Goal: Task Accomplishment & Management: Complete application form

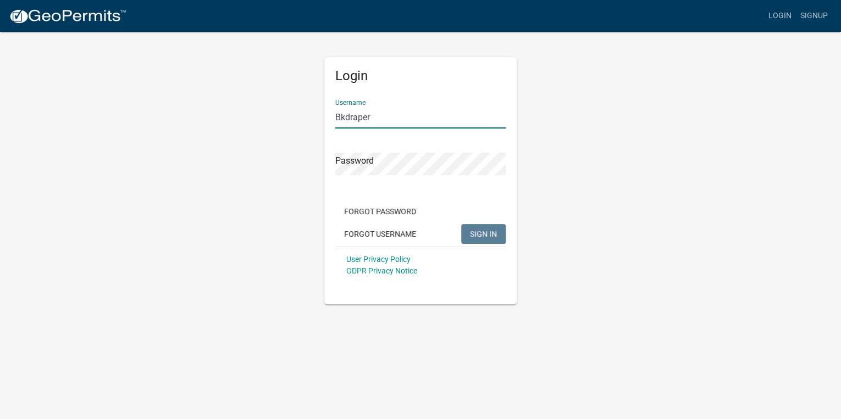
type input "[EMAIL_ADDRESS][DOMAIN_NAME]"
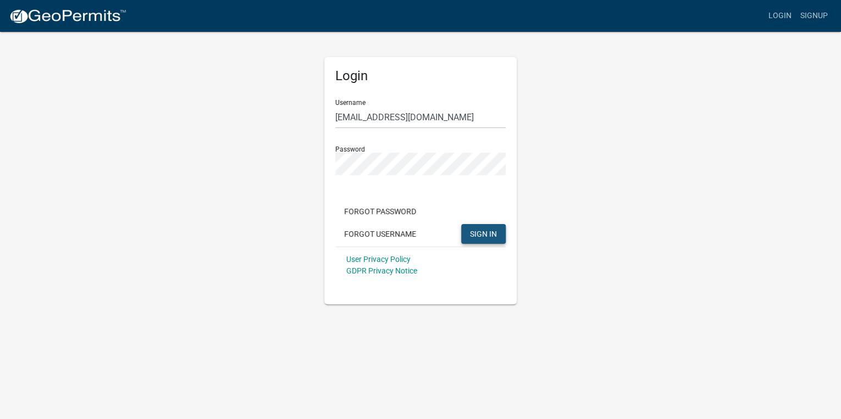
click at [493, 235] on span "SIGN IN" at bounding box center [483, 233] width 27 height 9
click at [466, 228] on button "SIGN IN" at bounding box center [483, 234] width 45 height 20
click at [498, 231] on button "SIGN IN" at bounding box center [483, 234] width 45 height 20
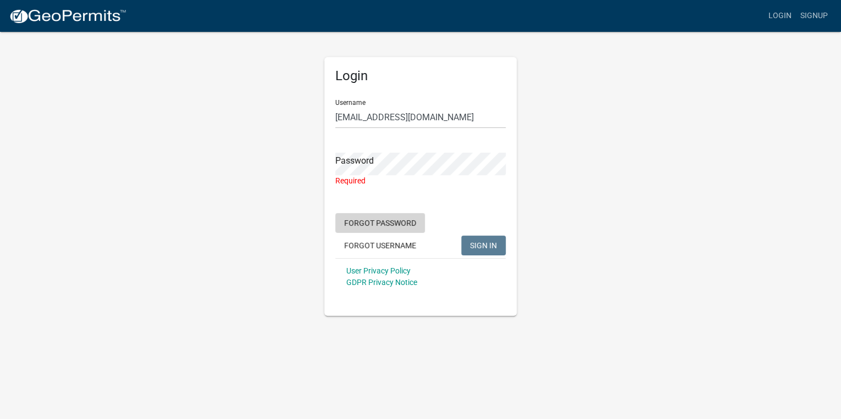
click at [383, 220] on button "Forgot Password" at bounding box center [380, 223] width 90 height 20
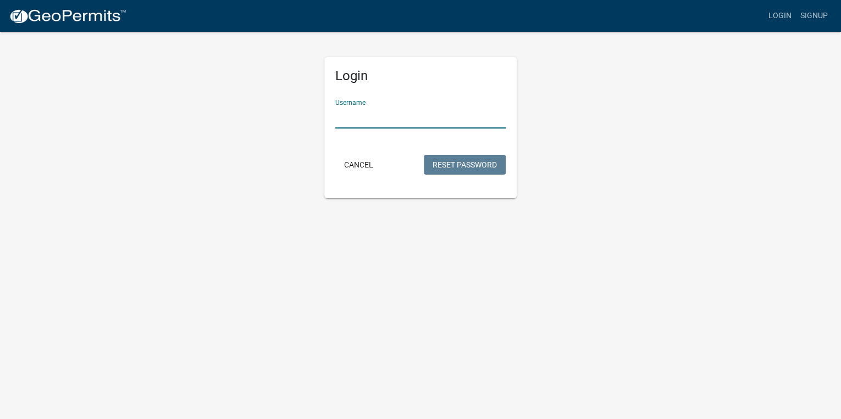
click at [336, 118] on input "Username" at bounding box center [420, 117] width 170 height 23
click at [460, 161] on button "Reset Password" at bounding box center [465, 165] width 82 height 20
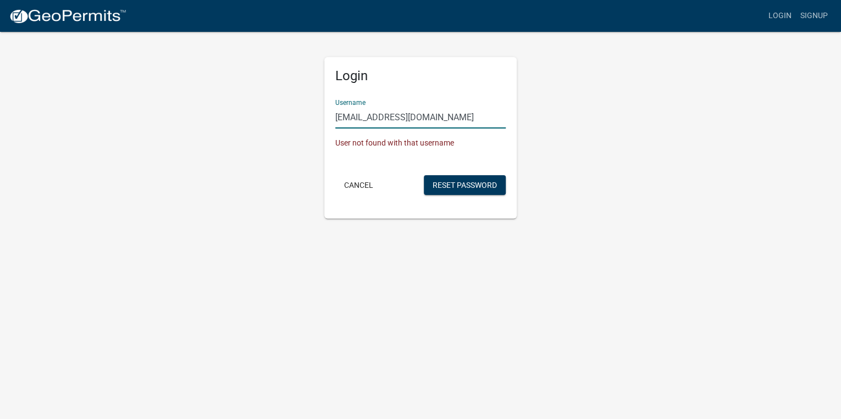
click at [433, 126] on input "[EMAIL_ADDRESS][DOMAIN_NAME]" at bounding box center [420, 117] width 170 height 23
type input "b"
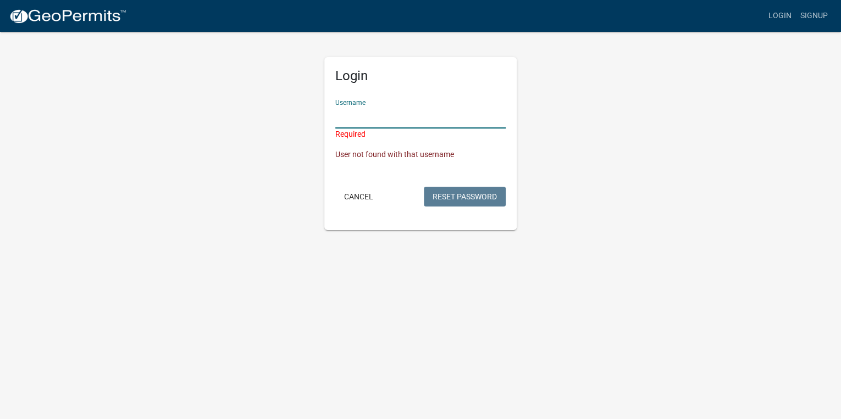
click at [348, 118] on input "Username" at bounding box center [420, 117] width 170 height 23
click at [788, 13] on link "Login" at bounding box center [780, 15] width 32 height 21
click at [359, 128] on input "Username" at bounding box center [420, 117] width 170 height 23
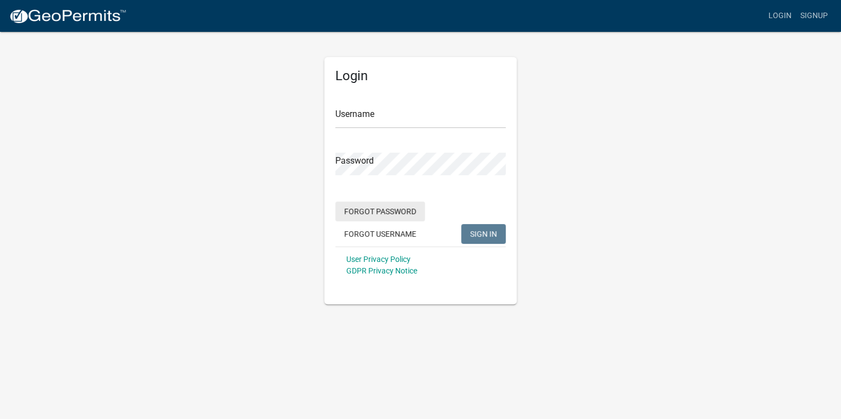
click at [383, 211] on button "Forgot Password" at bounding box center [380, 212] width 90 height 20
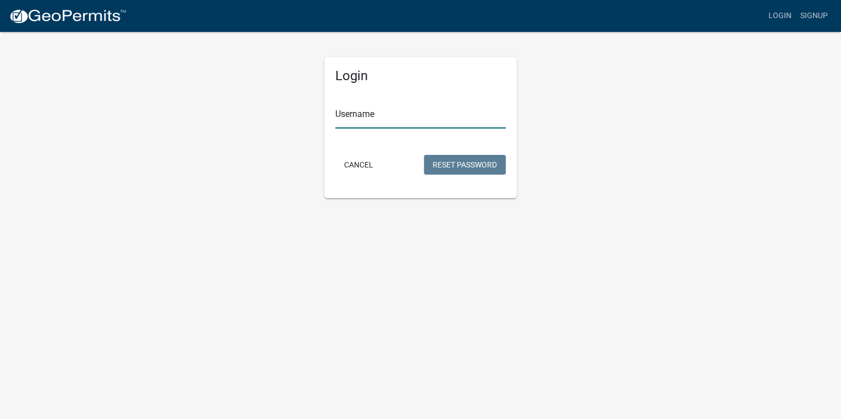
click at [364, 117] on input "Username" at bounding box center [420, 117] width 170 height 23
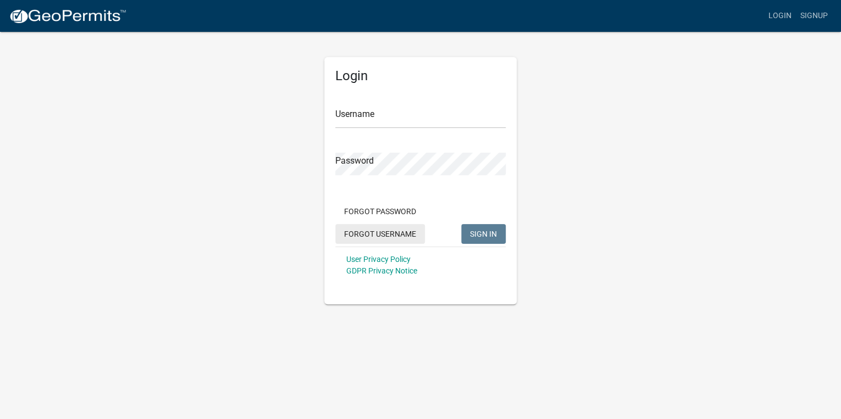
click at [395, 233] on button "Forgot Username" at bounding box center [380, 234] width 90 height 20
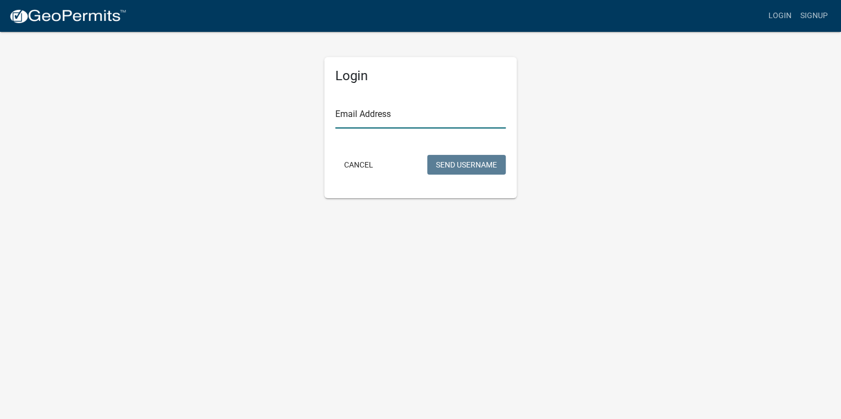
click at [365, 119] on input "Email Address" at bounding box center [420, 117] width 170 height 23
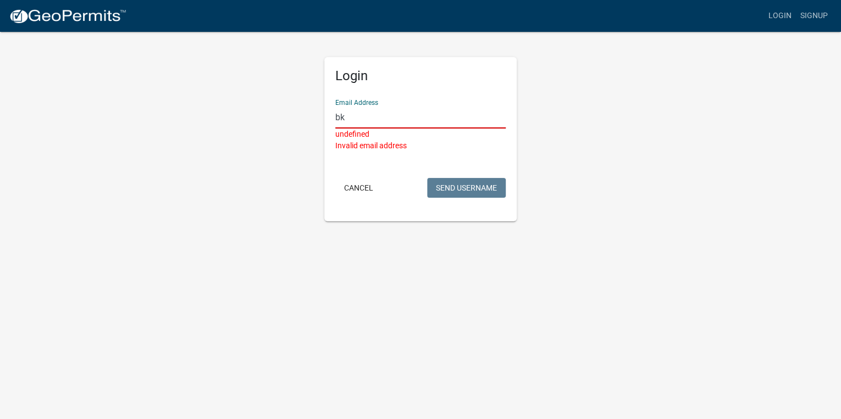
type input "[EMAIL_ADDRESS][DOMAIN_NAME]"
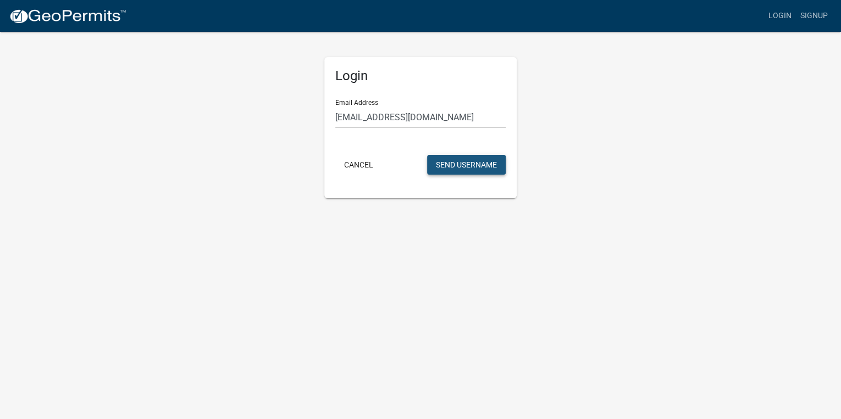
click at [476, 168] on button "Send Username" at bounding box center [466, 165] width 79 height 20
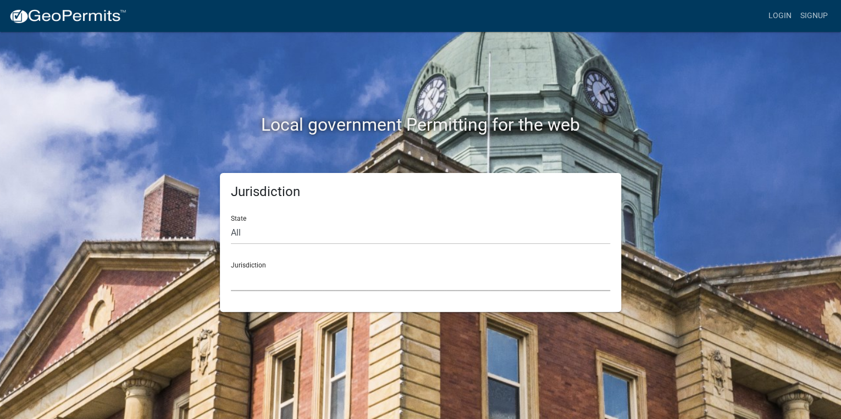
click at [285, 276] on select "Custer County, Colorado Carroll County, Georgia Cook County, Georgia Crawford C…" at bounding box center [420, 280] width 379 height 23
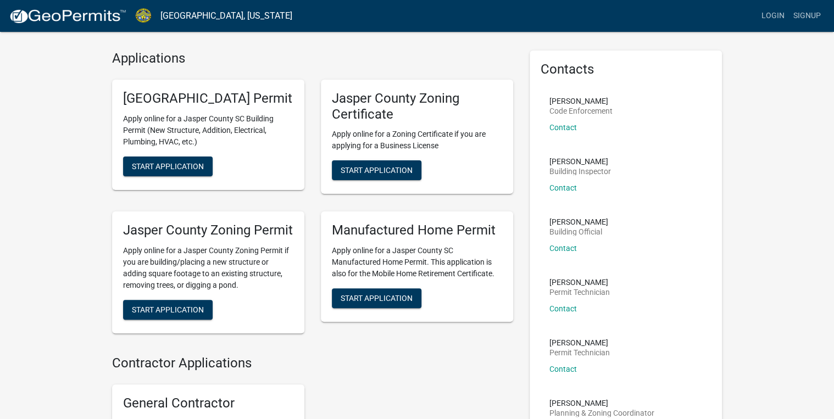
scroll to position [44, 0]
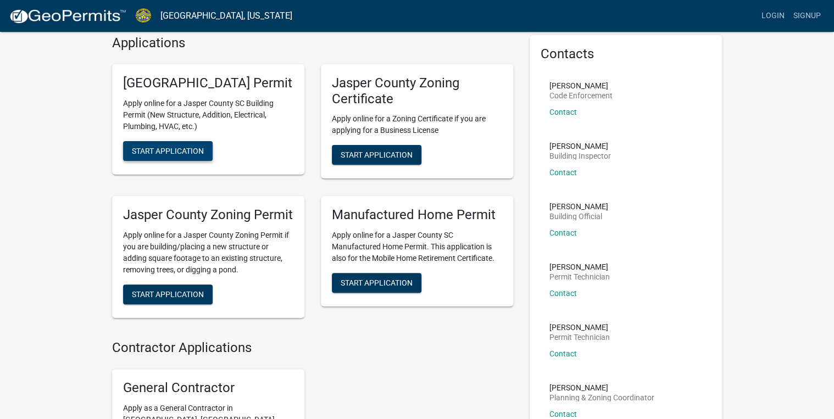
click at [192, 155] on span "Start Application" at bounding box center [168, 150] width 72 height 9
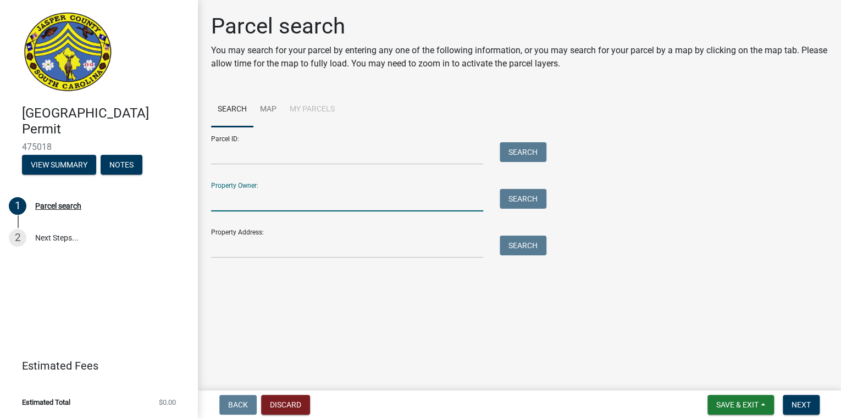
click at [251, 203] on input "Property Owner:" at bounding box center [347, 200] width 272 height 23
click at [226, 147] on input "Parcel ID:" at bounding box center [347, 153] width 272 height 23
click at [218, 201] on input "Property Owner:" at bounding box center [347, 200] width 272 height 23
click at [396, 269] on main "Parcel search You may search for your parcel by entering any one of the followi…" at bounding box center [519, 193] width 643 height 386
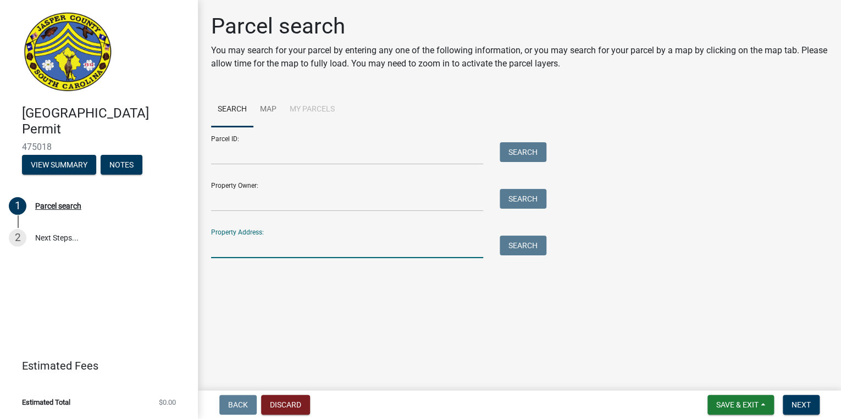
click at [222, 253] on input "Property Address:" at bounding box center [347, 247] width 272 height 23
type input "60 sugar land"
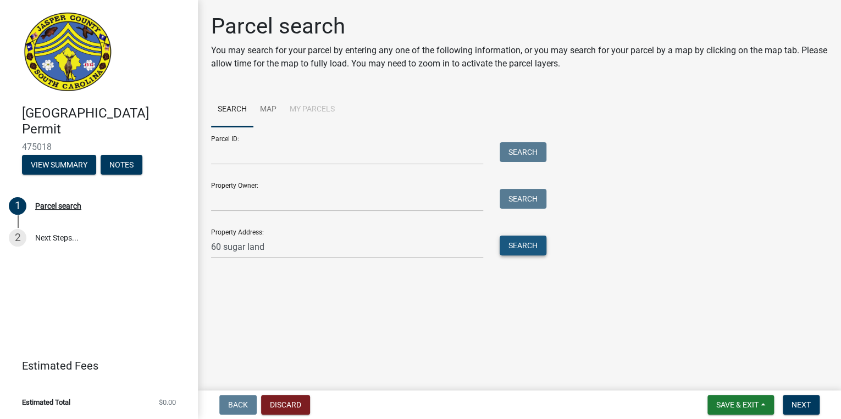
drag, startPoint x: 512, startPoint y: 246, endPoint x: 521, endPoint y: 237, distance: 12.4
click at [512, 246] on button "Search" at bounding box center [523, 246] width 47 height 20
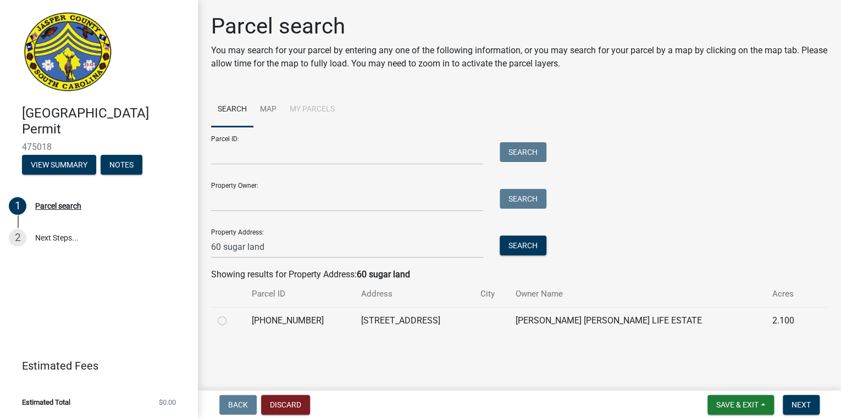
click at [587, 325] on td "REED MARY CATHERINE LIFE ESTATE" at bounding box center [637, 320] width 257 height 27
click at [231, 314] on label at bounding box center [231, 314] width 0 height 0
click at [231, 322] on input "radio" at bounding box center [234, 317] width 7 height 7
radio input "true"
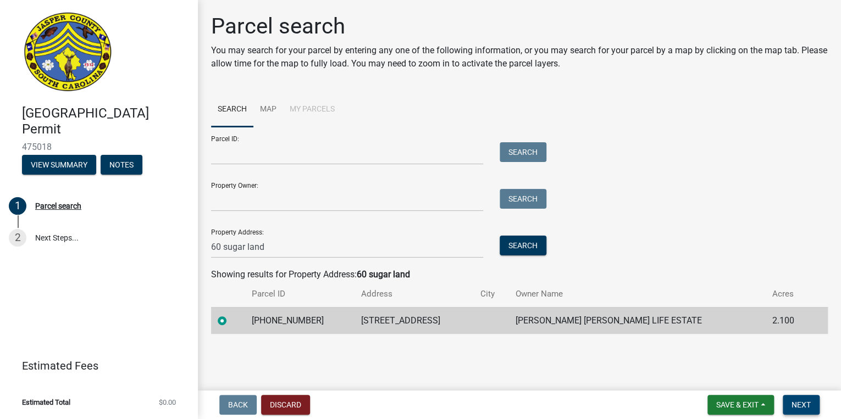
click at [806, 403] on span "Next" at bounding box center [801, 405] width 19 height 9
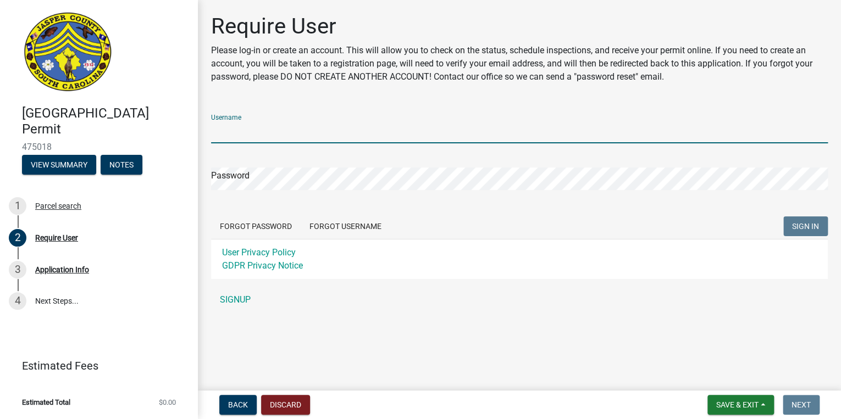
click at [266, 131] on input "Username" at bounding box center [519, 132] width 617 height 23
type input "bkdraper62"
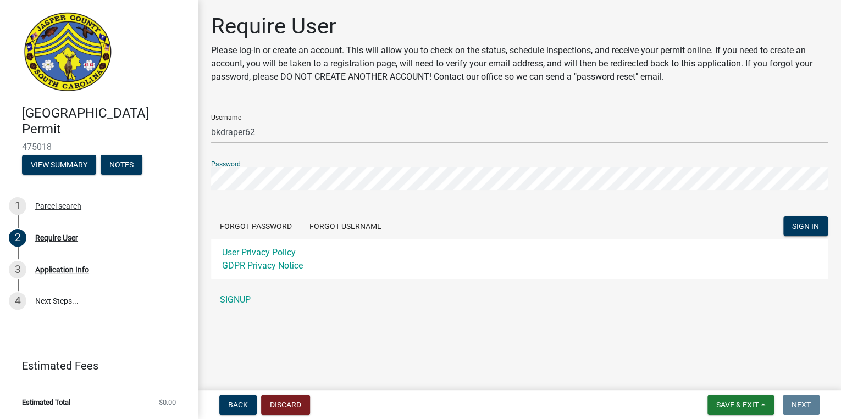
click at [783, 217] on button "SIGN IN" at bounding box center [805, 227] width 45 height 20
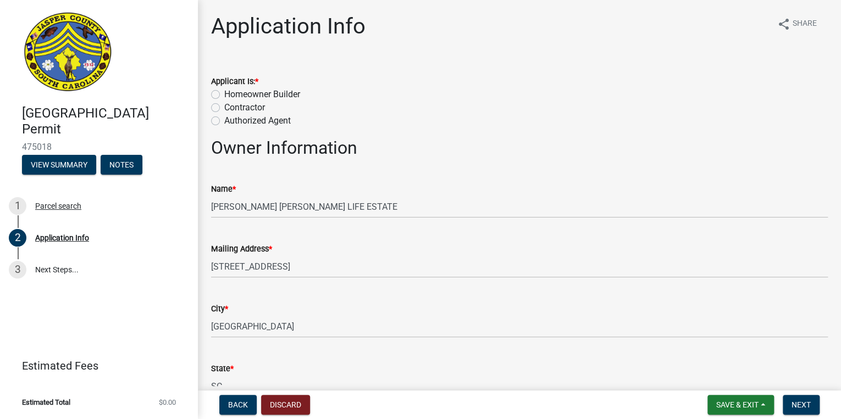
click at [224, 109] on label "Contractor" at bounding box center [244, 107] width 41 height 13
click at [224, 108] on input "Contractor" at bounding box center [227, 104] width 7 height 7
radio input "true"
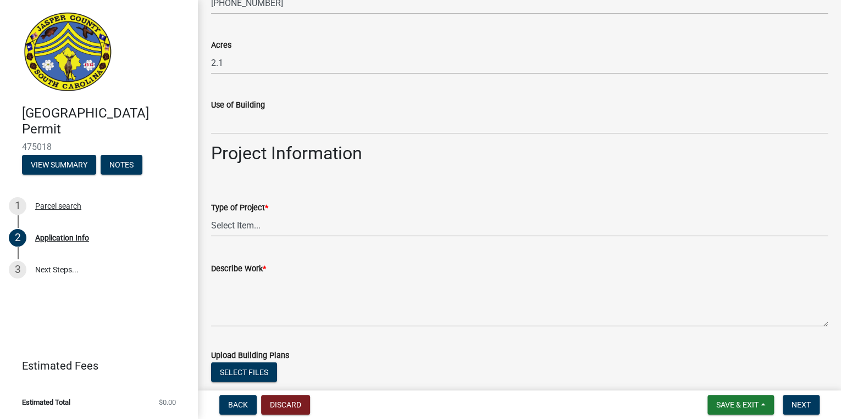
scroll to position [1055, 0]
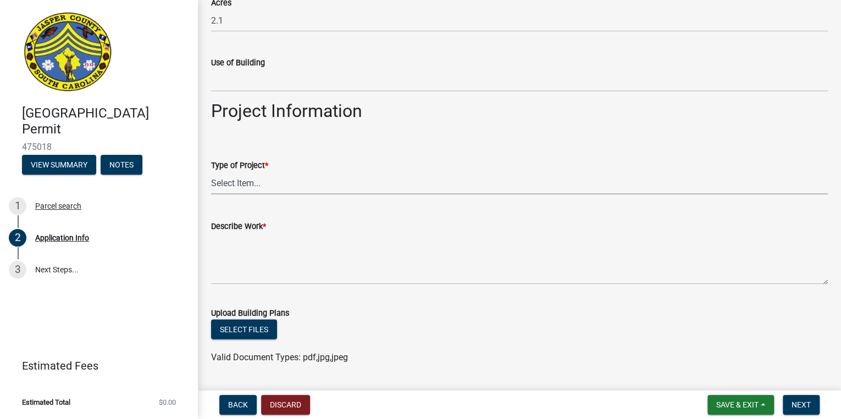
click at [257, 182] on select "Select Item... Construction Trailer/Shipping Container Residential Demolition C…" at bounding box center [519, 183] width 617 height 23
click at [211, 172] on select "Select Item... Construction Trailer/Shipping Container Residential Demolition C…" at bounding box center [519, 183] width 617 height 23
select select "b478e360-fce9-41b4-b88d-85855ee8e141"
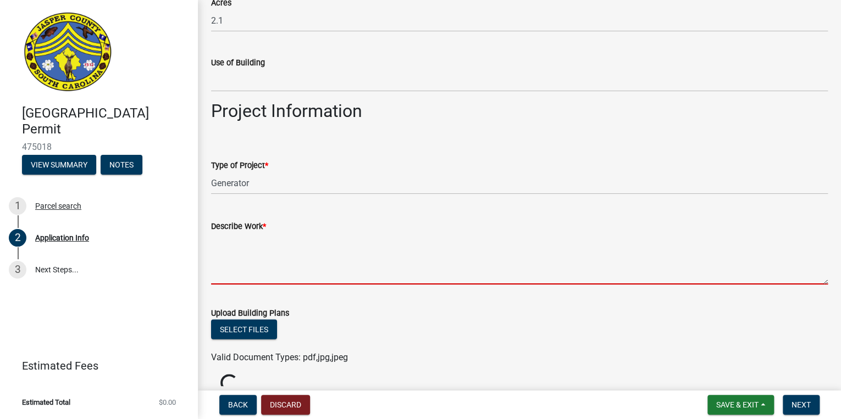
click at [259, 279] on textarea "Describe Work *" at bounding box center [519, 259] width 617 height 52
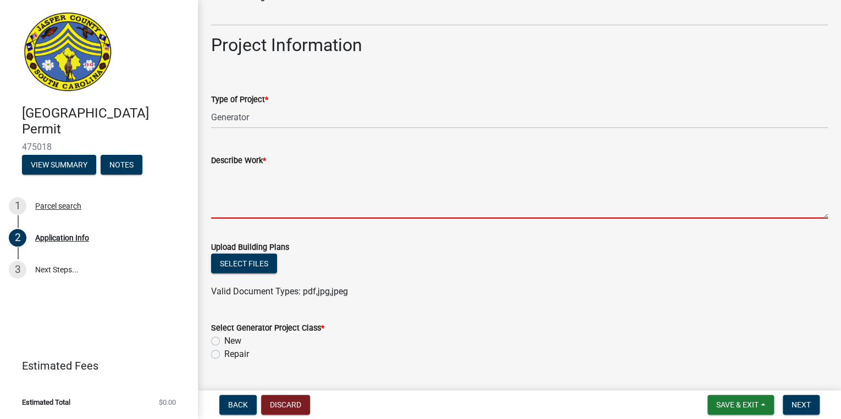
scroll to position [1099, 0]
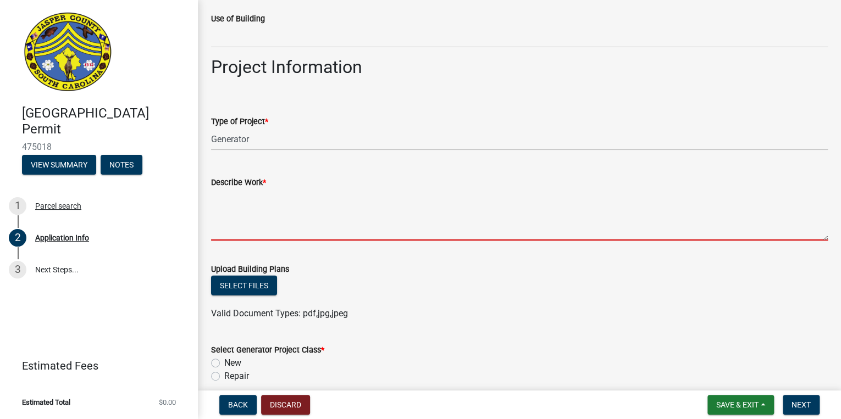
click at [233, 231] on textarea "Describe Work *" at bounding box center [519, 215] width 617 height 52
click at [237, 207] on textarea "Describe Work *" at bounding box center [519, 215] width 617 height 52
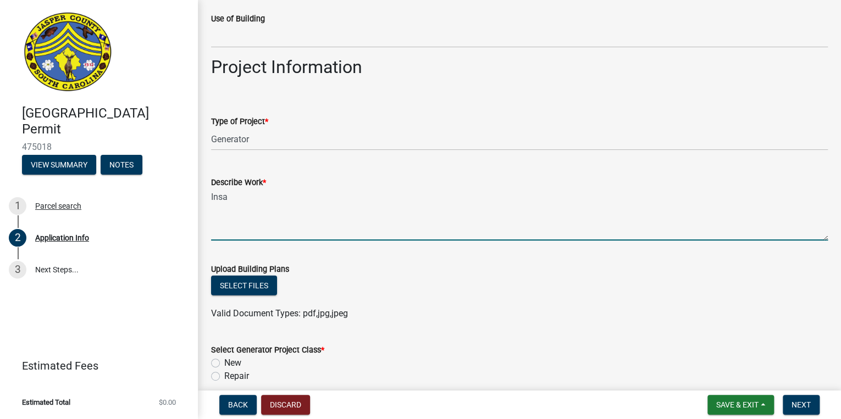
click at [241, 202] on textarea "Insa" at bounding box center [519, 215] width 617 height 52
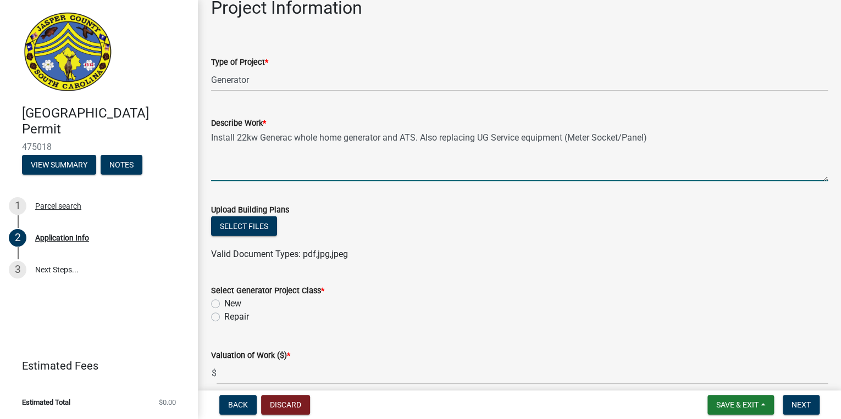
scroll to position [1187, 0]
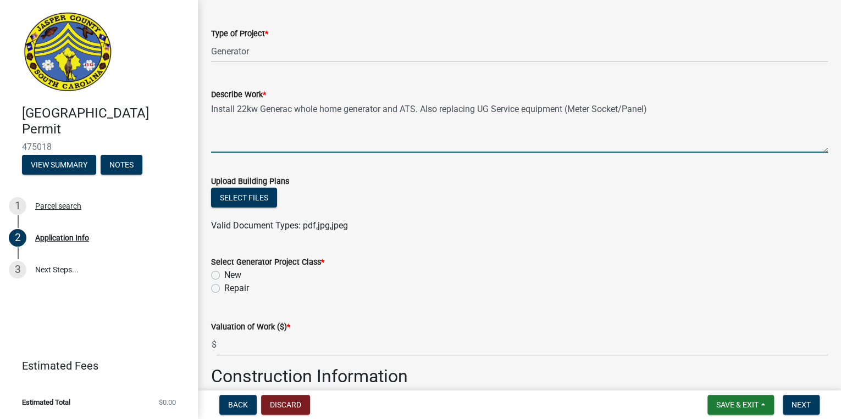
type textarea "Install 22kw Generac whole home generator and ATS. Also replacing UG Service eq…"
click at [217, 280] on div "New" at bounding box center [519, 275] width 617 height 13
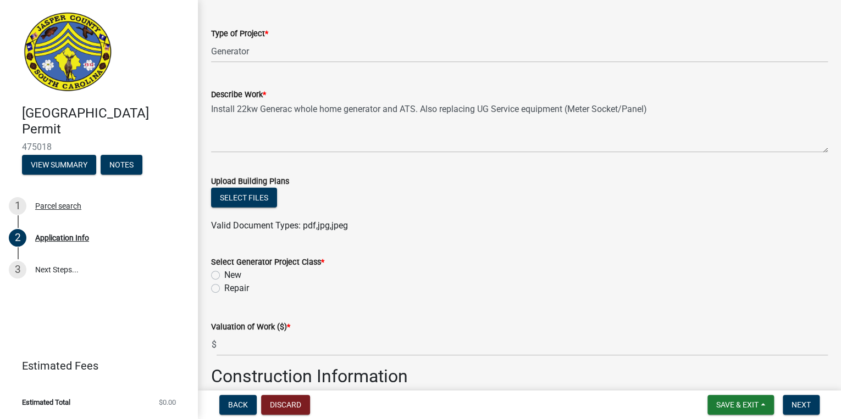
click at [224, 278] on label "New" at bounding box center [232, 275] width 17 height 13
click at [224, 276] on input "New" at bounding box center [227, 272] width 7 height 7
radio input "true"
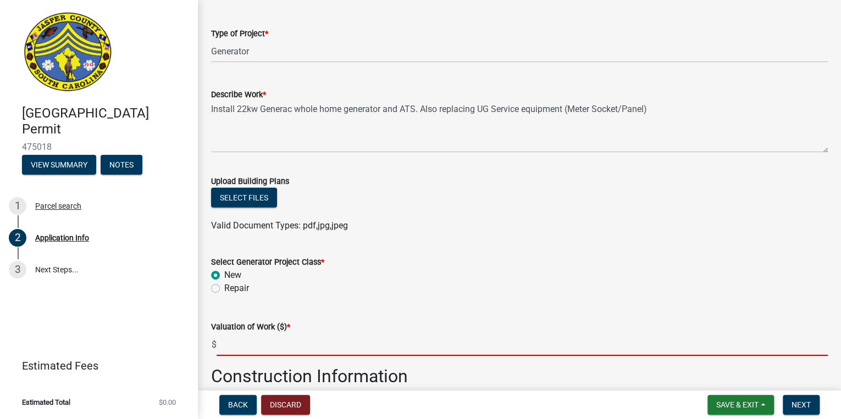
click at [262, 347] on input "text" at bounding box center [522, 345] width 611 height 23
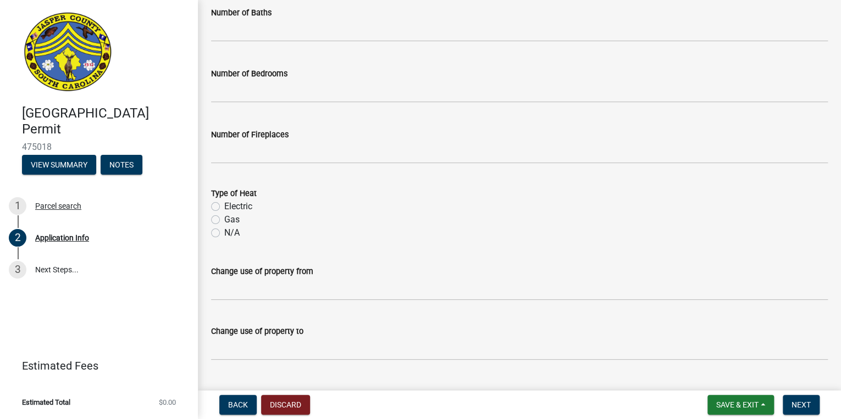
scroll to position [1740, 0]
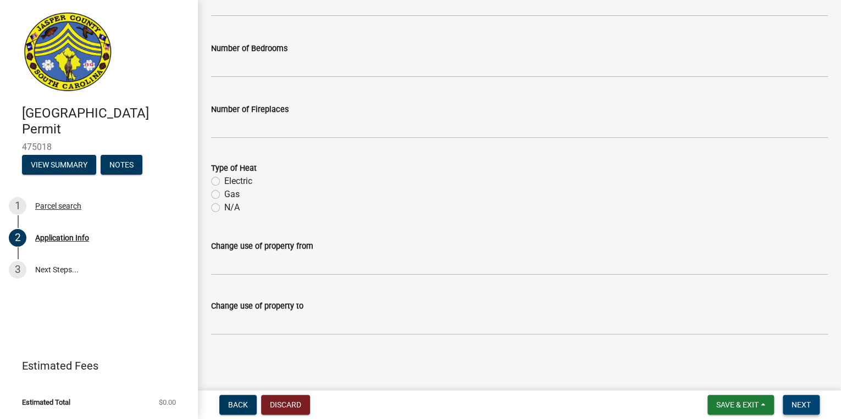
type input "15000"
click at [801, 402] on span "Next" at bounding box center [801, 405] width 19 height 9
drag, startPoint x: 568, startPoint y: 272, endPoint x: 563, endPoint y: 280, distance: 10.1
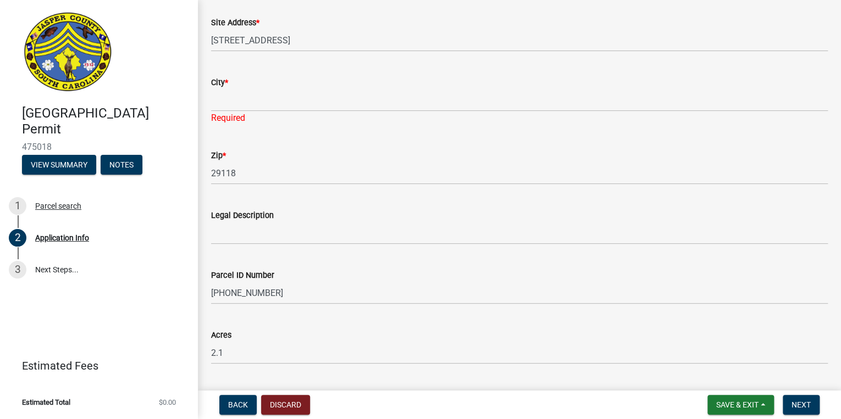
scroll to position [724, 0]
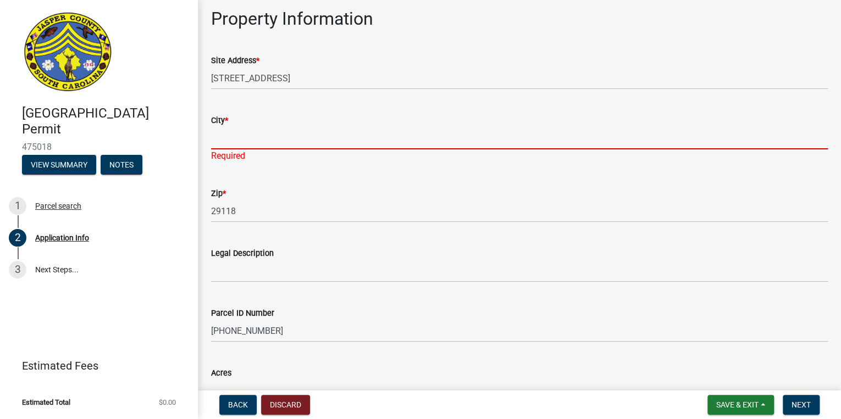
click at [232, 143] on input "City *" at bounding box center [519, 138] width 617 height 23
type input "U"
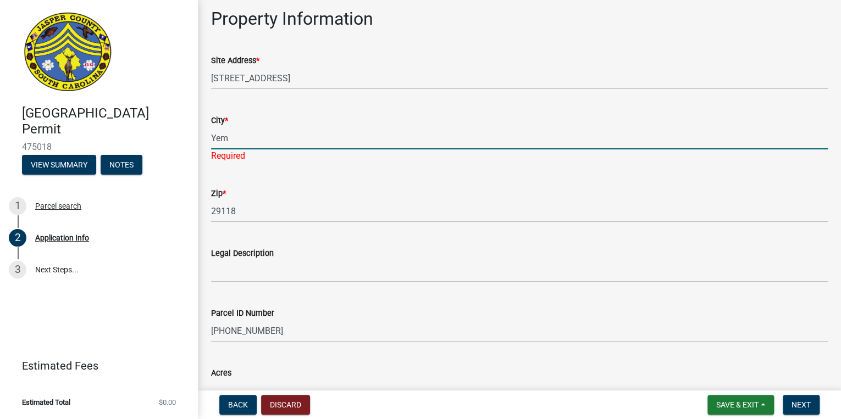
type input "Yemassee, SC 29945"
type input "8432265293"
type input "first_ladyjinks@yahoo.com"
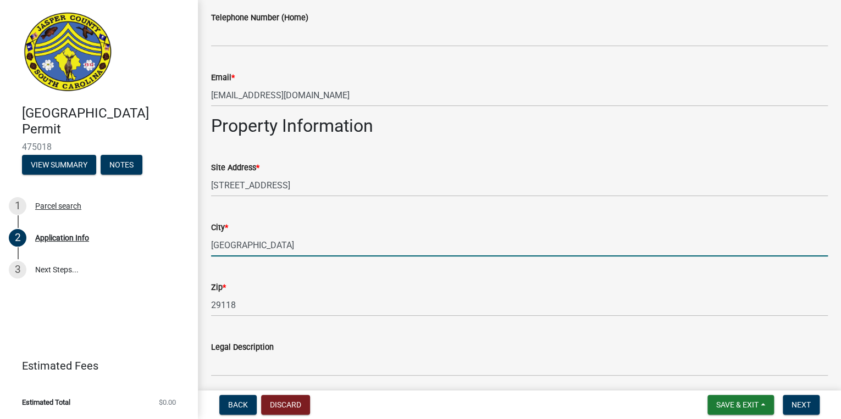
scroll to position [579, 0]
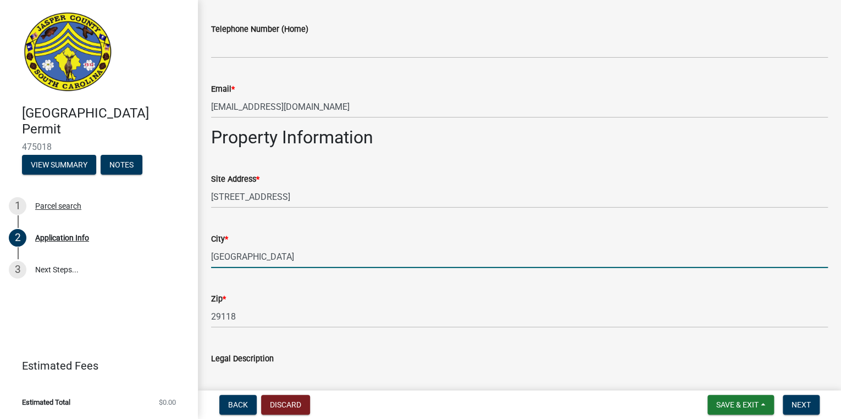
click at [248, 258] on input "Hardeeville" at bounding box center [519, 257] width 617 height 23
click at [283, 259] on input "Hardeeville" at bounding box center [519, 257] width 617 height 23
type input "H"
type input "z"
type input "Yemassee, SC 29945"
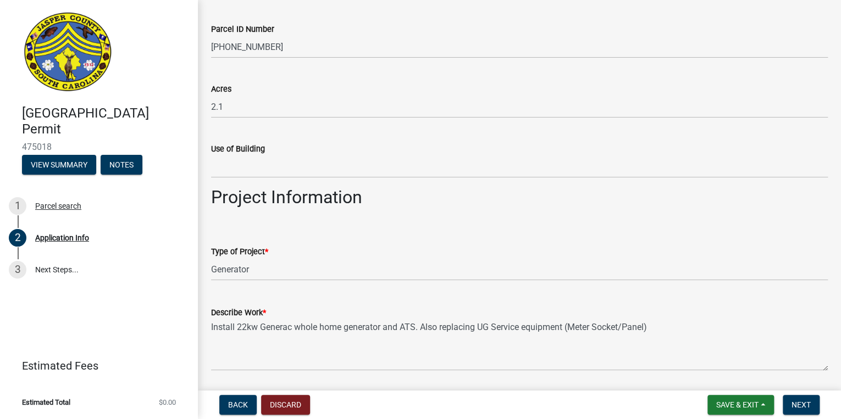
scroll to position [843, 0]
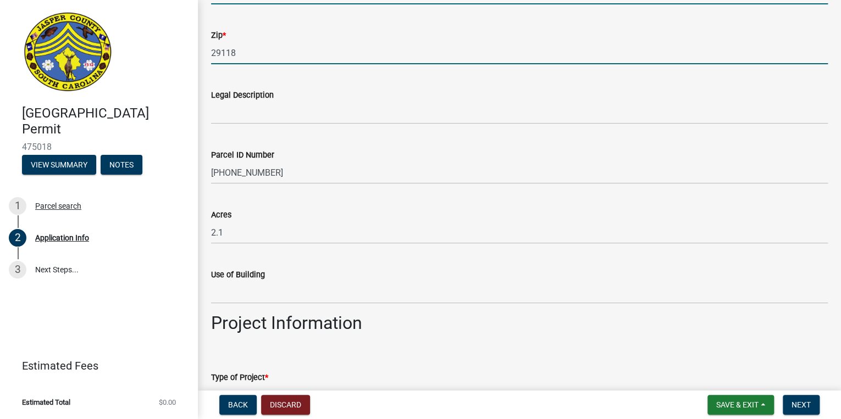
click at [237, 53] on input "29118" at bounding box center [519, 53] width 617 height 23
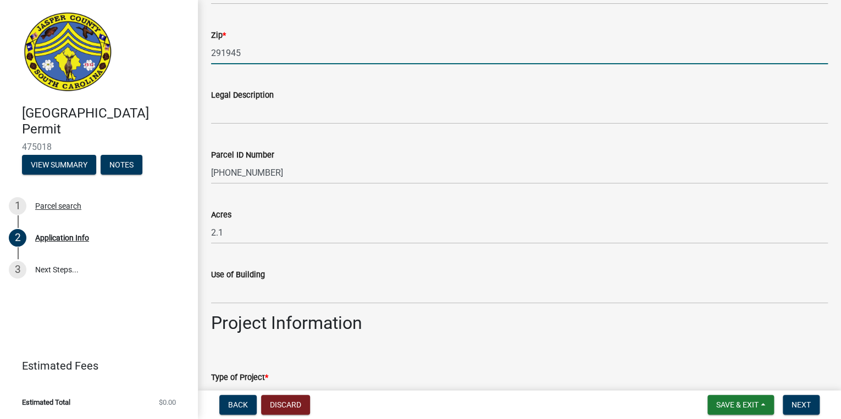
click at [222, 52] on input "291945" at bounding box center [519, 53] width 617 height 23
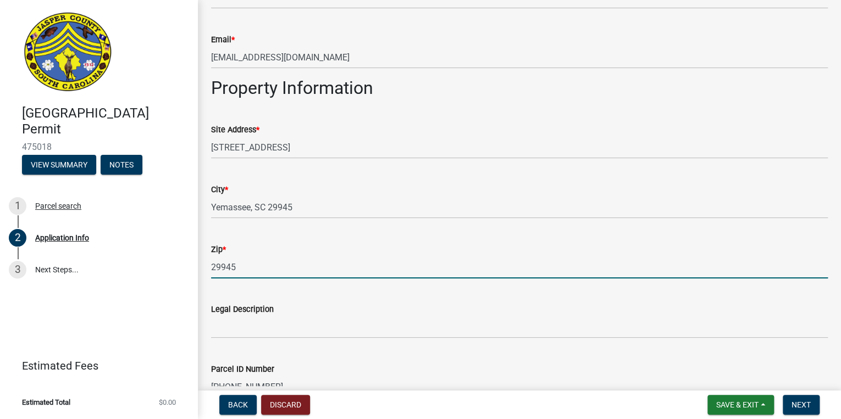
scroll to position [623, 0]
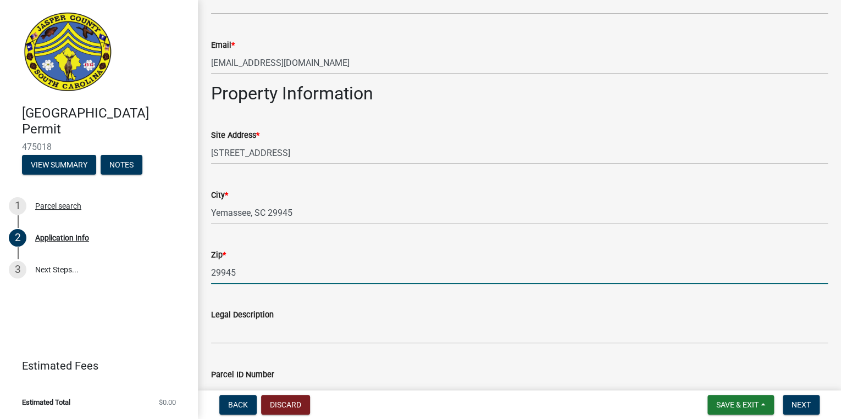
type input "29945"
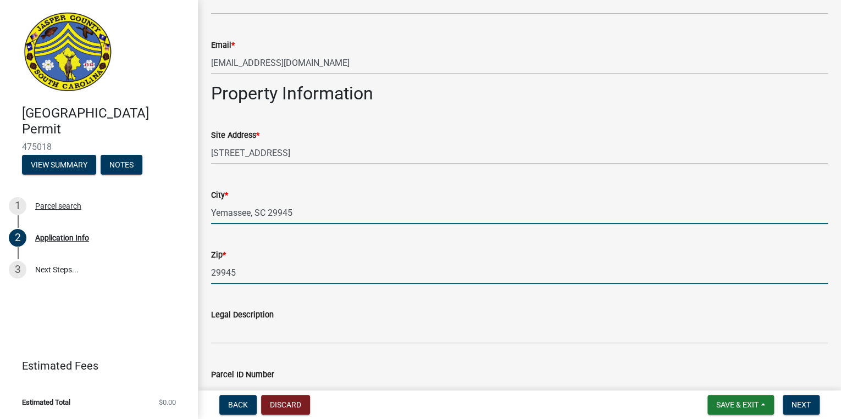
click at [302, 208] on input "Yemassee, SC 29945" at bounding box center [519, 213] width 617 height 23
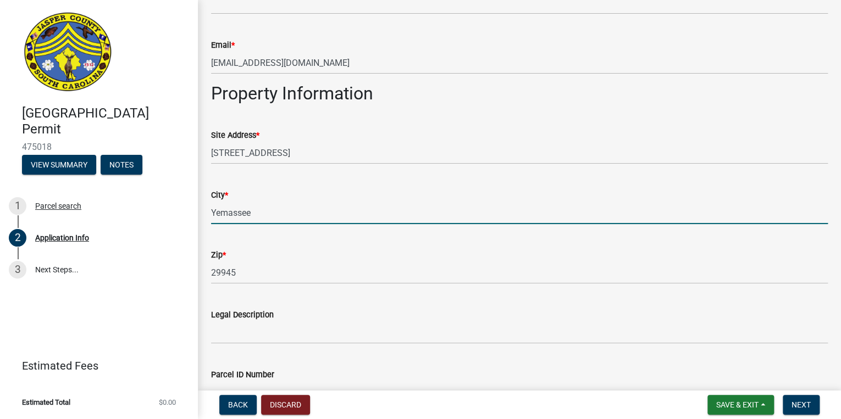
type input "Yemassee"
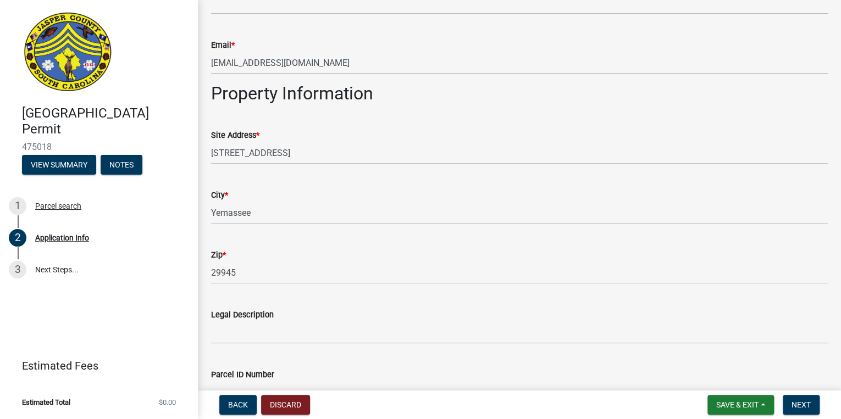
click at [510, 297] on div "Legal Description" at bounding box center [519, 318] width 617 height 51
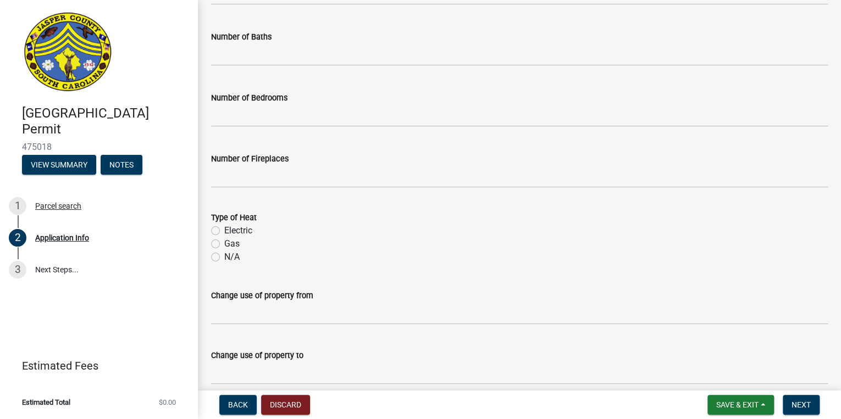
scroll to position [1740, 0]
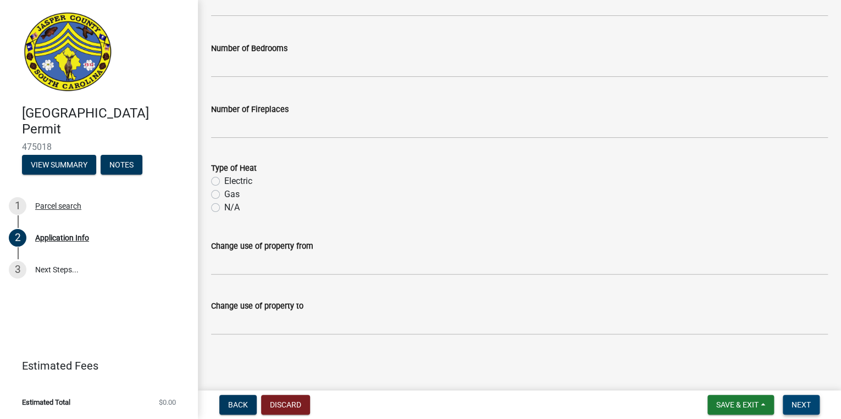
click at [805, 403] on span "Next" at bounding box center [801, 405] width 19 height 9
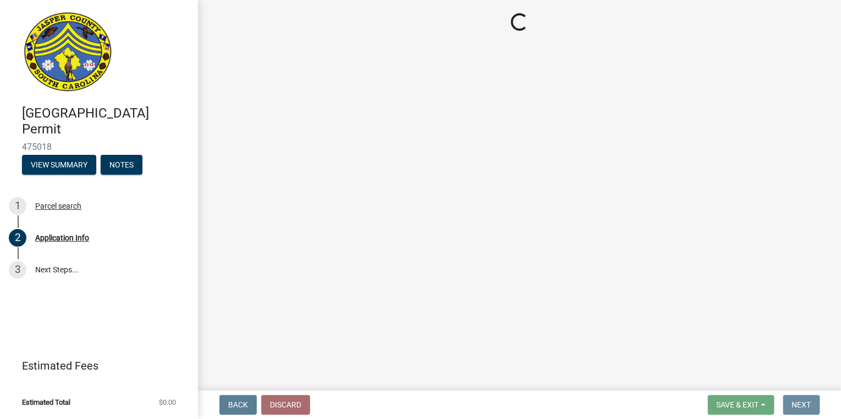
scroll to position [0, 0]
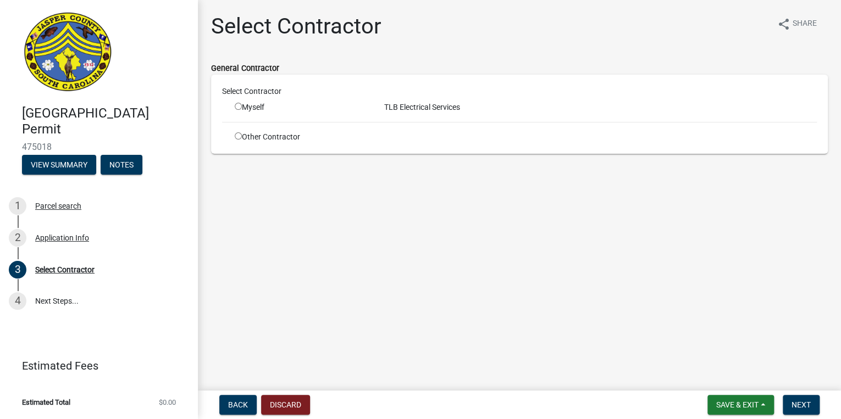
click at [239, 108] on input "radio" at bounding box center [238, 106] width 7 height 7
radio input "true"
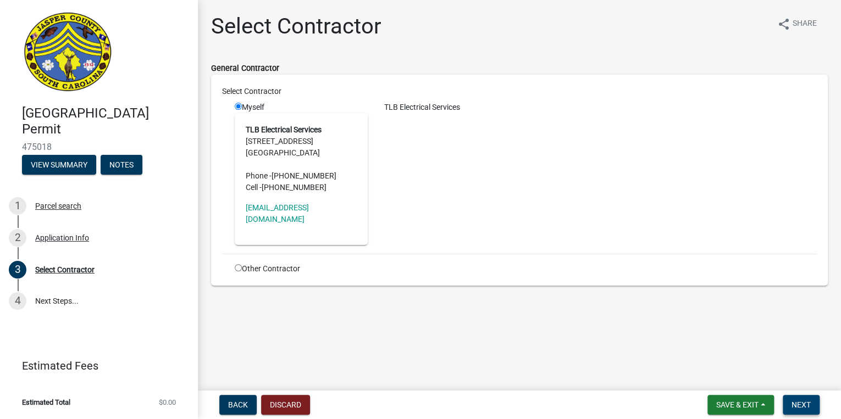
click at [805, 408] on span "Next" at bounding box center [801, 405] width 19 height 9
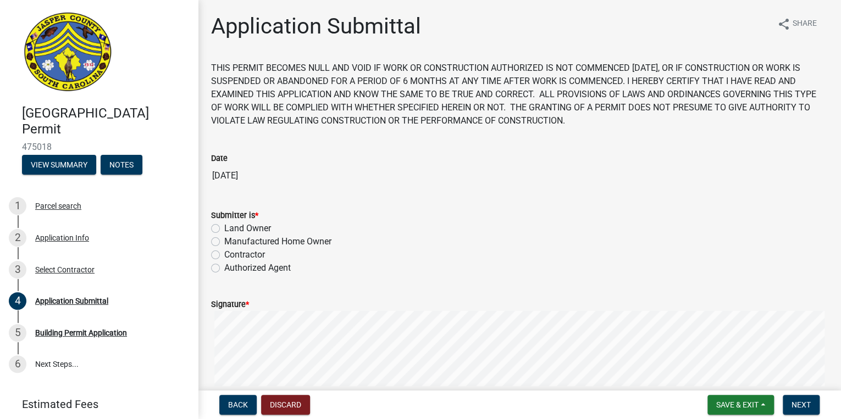
click at [224, 253] on label "Contractor" at bounding box center [244, 254] width 41 height 13
click at [224, 253] on input "Contractor" at bounding box center [227, 251] width 7 height 7
radio input "true"
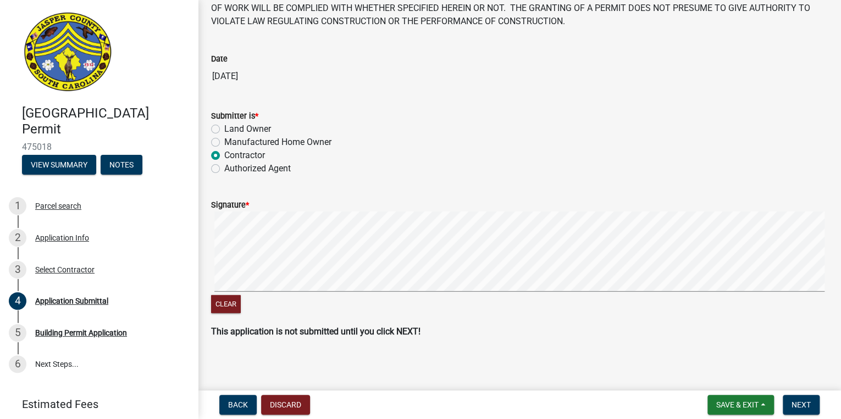
scroll to position [103, 0]
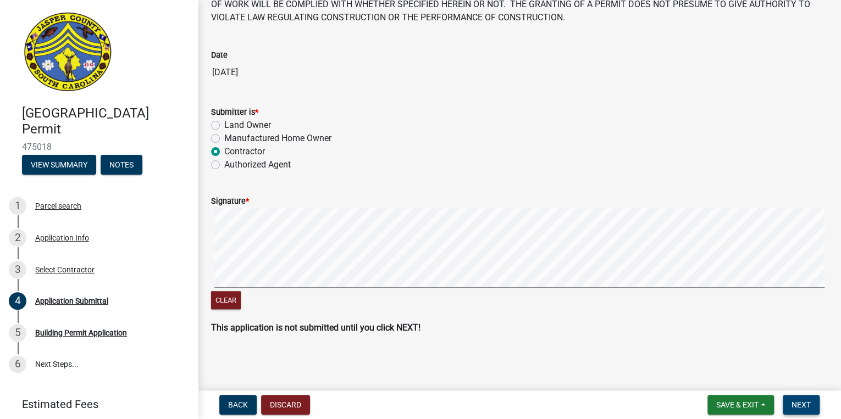
click at [797, 408] on span "Next" at bounding box center [801, 405] width 19 height 9
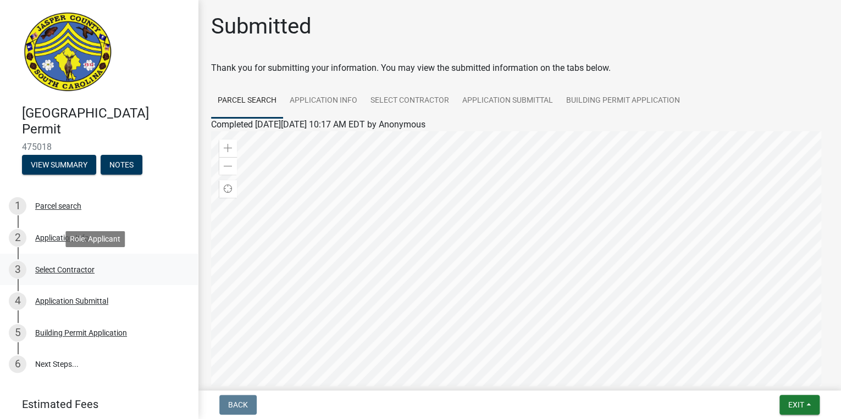
click at [77, 276] on div "3 Select Contractor" at bounding box center [94, 270] width 171 height 18
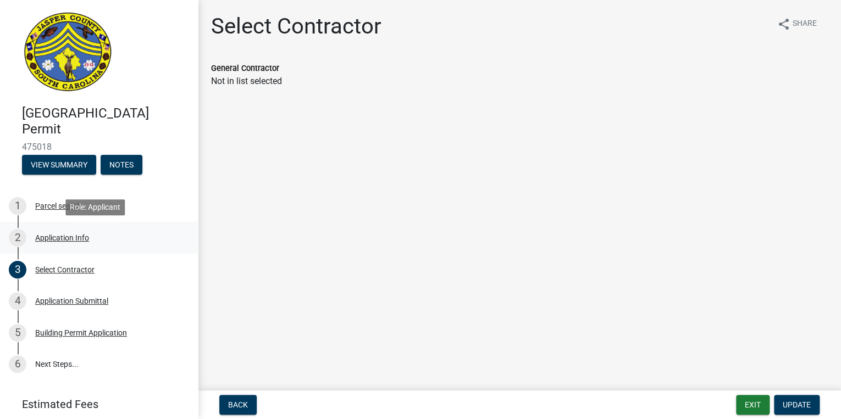
click at [70, 245] on div "2 Application Info" at bounding box center [94, 238] width 171 height 18
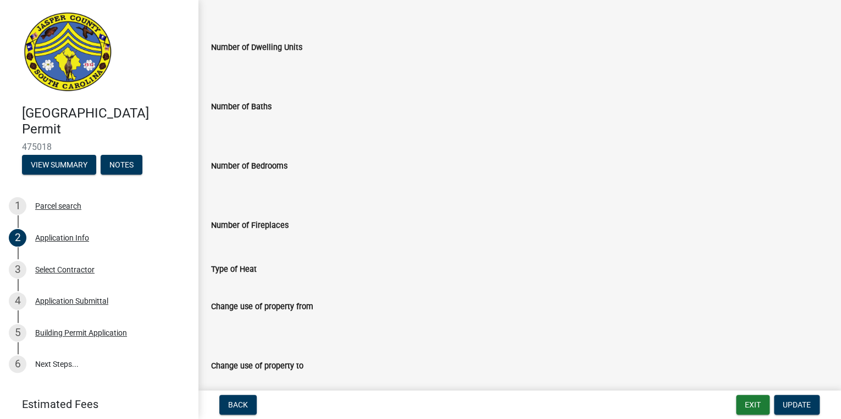
scroll to position [1792, 0]
